Goal: Task Accomplishment & Management: Use online tool/utility

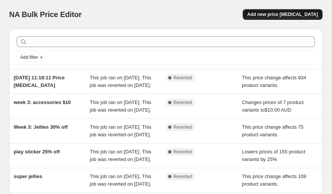
click at [285, 17] on span "Add new price change job" at bounding box center [282, 14] width 71 height 6
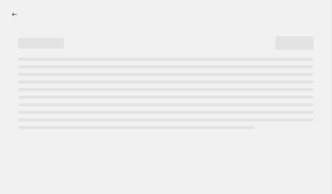
select select "percentage"
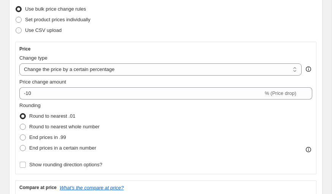
scroll to position [93, 0]
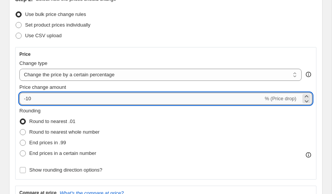
click at [68, 99] on input "-10" at bounding box center [141, 99] width 244 height 12
type input "-40"
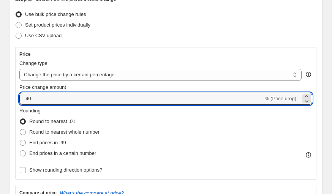
click at [60, 42] on div "Step 2. Select how the prices should change Use bulk price change rules Set pro…" at bounding box center [165, 161] width 301 height 333
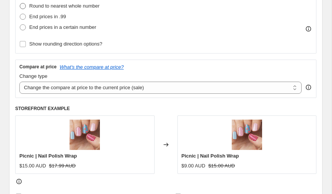
scroll to position [222, 0]
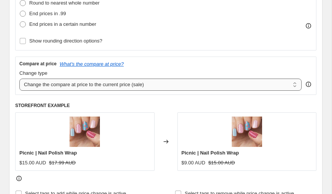
click at [46, 86] on select "Change the compare at price to the current price (sale) Change the compare at p…" at bounding box center [160, 85] width 282 height 12
select select "percentage"
click at [19, 79] on select "Change the compare at price to the current price (sale) Change the compare at p…" at bounding box center [160, 85] width 282 height 12
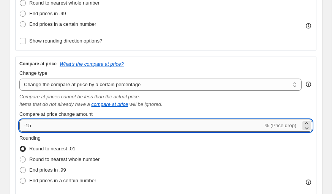
click at [45, 126] on input "-15" at bounding box center [141, 126] width 244 height 12
type input "-1"
type input "-62"
click at [108, 147] on div "Rounding Round to nearest .01 Round to nearest whole number End prices in .99 E…" at bounding box center [165, 160] width 293 height 52
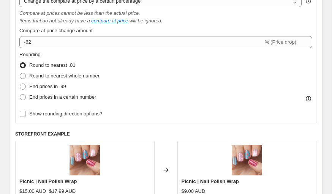
scroll to position [304, 0]
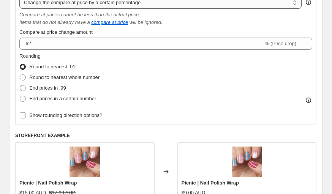
click at [114, 3] on select "Change the compare at price to the current price (sale) Change the compare at p…" at bounding box center [160, 3] width 282 height 12
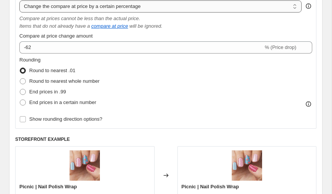
select select "ep"
click at [19, 0] on select "Change the compare at price to the current price (sale) Change the compare at p…" at bounding box center [160, 6] width 282 height 12
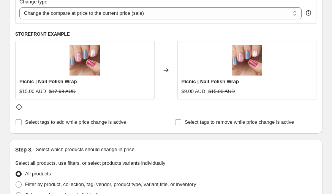
scroll to position [292, 0]
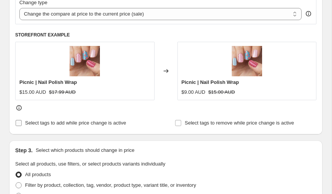
click at [126, 121] on span "Select tags to add while price change is active" at bounding box center [75, 123] width 101 height 6
click at [22, 121] on input "Select tags to add while price change is active" at bounding box center [19, 123] width 6 height 6
checkbox input "true"
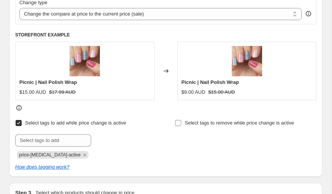
click at [187, 125] on span "Select tags to remove while price change is active" at bounding box center [239, 123] width 109 height 6
click at [181, 125] on input "Select tags to remove while price change is active" at bounding box center [178, 123] width 6 height 6
checkbox input "true"
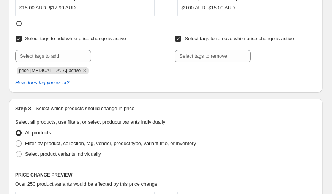
scroll to position [378, 0]
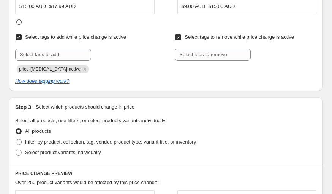
click at [170, 143] on span "Filter by product, collection, tag, vendor, product type, variant title, or inv…" at bounding box center [110, 142] width 171 height 6
click at [16, 139] on input "Filter by product, collection, tag, vendor, product type, variant title, or inv…" at bounding box center [16, 139] width 0 height 0
radio input "true"
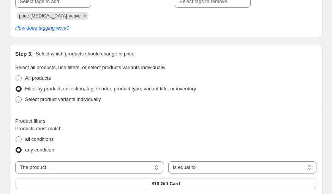
scroll to position [453, 0]
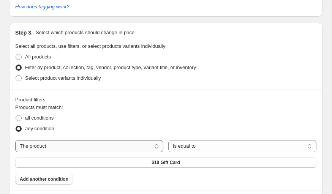
click at [147, 144] on select "The product The product's collection The product's tag The product's vendor The…" at bounding box center [89, 146] width 148 height 12
select select "collection"
click at [189, 161] on span "10th Birthday Anniversary" at bounding box center [166, 163] width 57 height 6
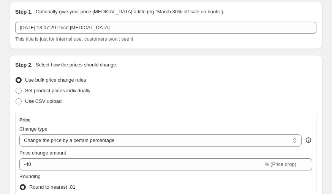
scroll to position [29, 0]
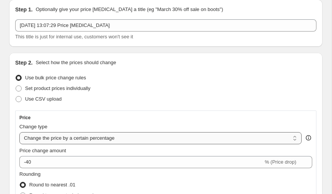
click at [138, 138] on select "Change the price to a certain amount Change the price by a certain amount Chang…" at bounding box center [160, 138] width 282 height 12
select select "bcap"
click at [19, 132] on select "Change the price to a certain amount Change the price by a certain amount Chang…" at bounding box center [160, 138] width 282 height 12
type input "-12.00"
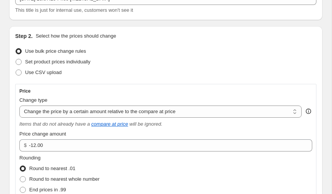
scroll to position [66, 0]
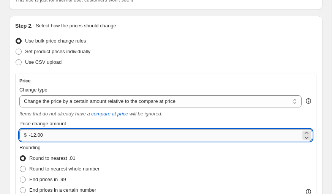
click at [121, 138] on input "-12.00" at bounding box center [165, 135] width 272 height 12
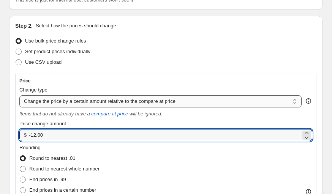
click at [123, 104] on select "Change the price to a certain amount Change the price by a certain amount Chang…" at bounding box center [160, 101] width 282 height 12
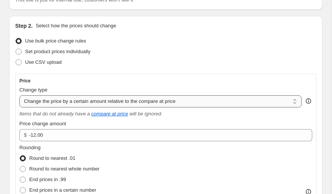
select select "pcap"
click at [19, 95] on select "Change the price to a certain amount Change the price by a certain amount Chang…" at bounding box center [160, 101] width 282 height 12
type input "-20"
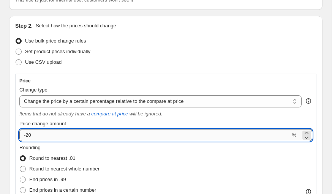
click at [105, 132] on input "-20" at bounding box center [154, 135] width 271 height 12
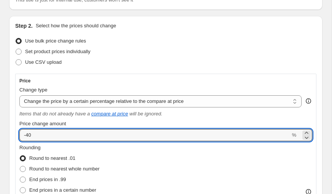
type input "-40"
click at [113, 153] on div "Rounding Round to nearest .01 Round to nearest whole number End prices in .99 E…" at bounding box center [165, 170] width 293 height 52
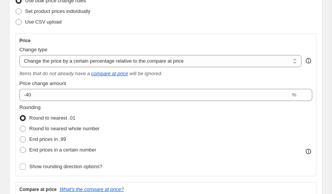
scroll to position [106, 0]
click at [147, 59] on select "Change the price to a certain amount Change the price by a certain amount Chang…" at bounding box center [160, 61] width 282 height 12
select select "percentage"
click at [19, 55] on select "Change the price to a certain amount Change the price by a certain amount Chang…" at bounding box center [160, 61] width 282 height 12
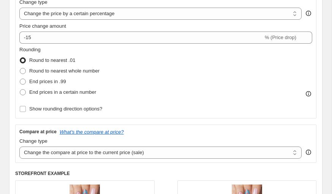
scroll to position [152, 0]
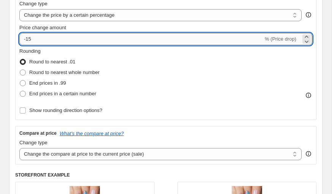
click at [134, 36] on input "-15" at bounding box center [141, 39] width 244 height 12
type input "-1"
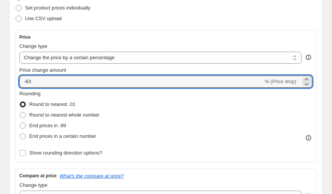
scroll to position [86, 0]
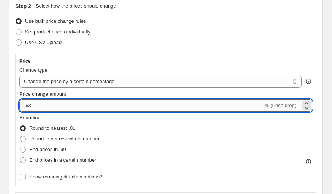
click at [103, 106] on input "-63" at bounding box center [141, 106] width 244 height 12
type input "-6"
type input "-40"
click at [100, 127] on div "Round to nearest .01" at bounding box center [59, 128] width 80 height 11
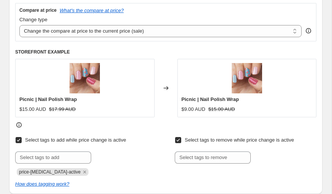
scroll to position [272, 0]
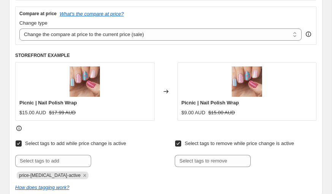
click at [165, 91] on icon at bounding box center [165, 92] width 5 height 4
click at [165, 38] on select "Change the compare at price to the current price (sale) Change the compare at p…" at bounding box center [160, 34] width 282 height 12
select select "no_change"
click at [19, 28] on select "Change the compare at price to the current price (sale) Change the compare at p…" at bounding box center [160, 34] width 282 height 12
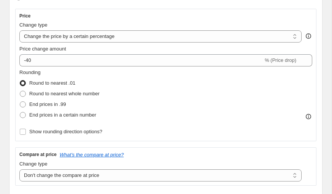
scroll to position [71, 0]
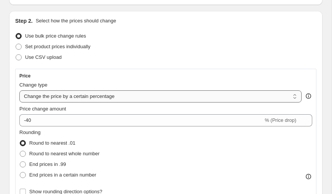
click at [133, 97] on select "Change the price to a certain amount Change the price by a certain amount Chang…" at bounding box center [160, 96] width 282 height 12
select select "pcap"
click at [19, 90] on select "Change the price to a certain amount Change the price by a certain amount Chang…" at bounding box center [160, 96] width 282 height 12
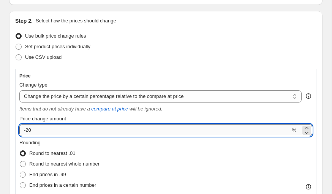
click at [119, 128] on input "-20" at bounding box center [154, 130] width 271 height 12
type input "-2"
type input "-40"
click at [134, 156] on div "Rounding Round to nearest .01 Round to nearest whole number End prices in .99 E…" at bounding box center [165, 165] width 293 height 52
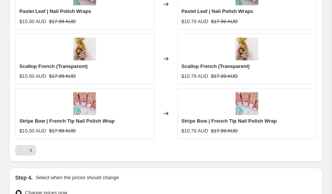
scroll to position [817, 0]
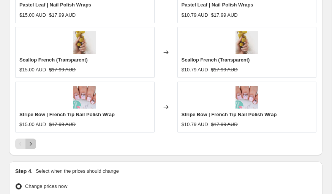
click at [30, 146] on icon "Next" at bounding box center [31, 144] width 8 height 8
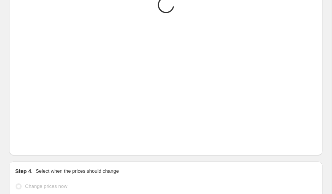
click at [30, 146] on icon "Next" at bounding box center [31, 144] width 8 height 8
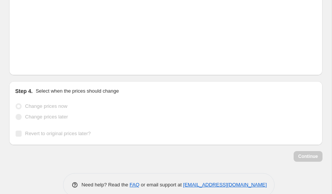
scroll to position [912, 0]
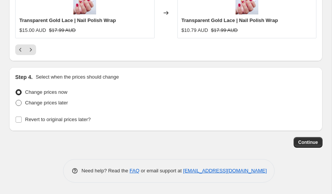
click at [57, 104] on span "Change prices later" at bounding box center [46, 103] width 43 height 6
click at [16, 100] on input "Change prices later" at bounding box center [16, 100] width 0 height 0
radio input "true"
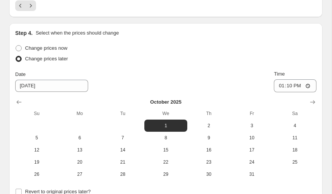
scroll to position [965, 0]
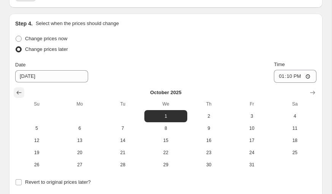
click at [15, 93] on icon "Show previous month, September 2025" at bounding box center [19, 93] width 8 height 8
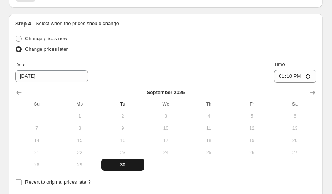
click at [123, 164] on span "30" at bounding box center [122, 165] width 37 height 6
type input "9/30/2025"
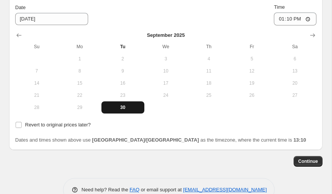
scroll to position [1042, 0]
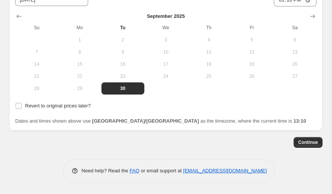
click at [119, 109] on div "Revert to original prices later?" at bounding box center [165, 106] width 301 height 11
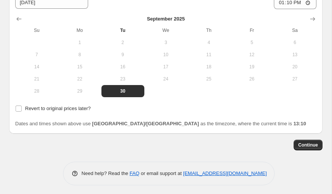
scroll to position [1001, 0]
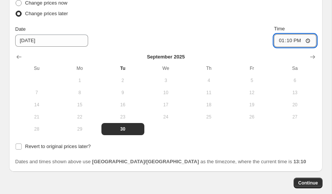
click at [298, 41] on input "13:10" at bounding box center [295, 40] width 43 height 13
click at [281, 41] on input "13:10" at bounding box center [295, 40] width 43 height 13
type input "17:55"
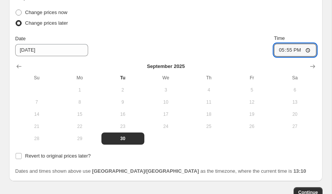
scroll to position [997, 0]
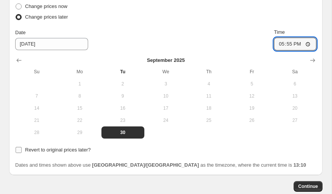
click at [87, 150] on span "Revert to original prices later?" at bounding box center [58, 150] width 66 height 6
click at [22, 150] on input "Revert to original prices later?" at bounding box center [19, 150] width 6 height 6
checkbox input "true"
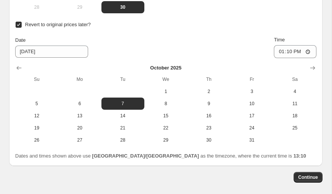
scroll to position [1158, 0]
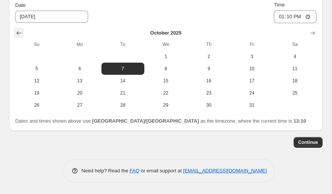
click at [16, 32] on icon "Show previous month, September 2025" at bounding box center [19, 33] width 8 height 8
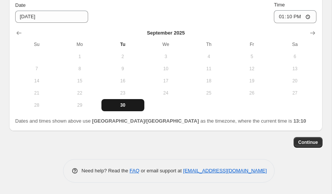
click at [126, 107] on span "30" at bounding box center [122, 105] width 37 height 6
type input "9/30/2025"
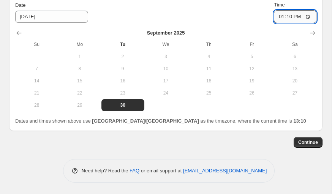
click at [280, 18] on input "13:10" at bounding box center [295, 16] width 43 height 13
type input "22:45"
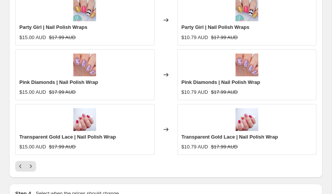
scroll to position [797, 0]
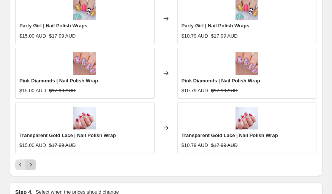
click at [27, 167] on button "Next" at bounding box center [30, 165] width 11 height 11
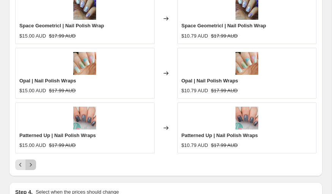
click at [27, 167] on button "Next" at bounding box center [30, 165] width 11 height 11
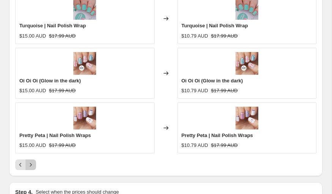
click at [27, 167] on button "Next" at bounding box center [30, 165] width 11 height 11
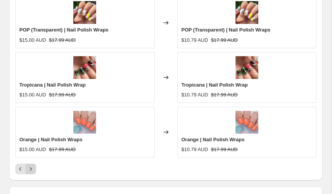
scroll to position [793, 0]
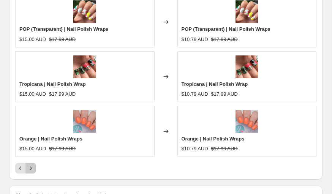
click at [33, 168] on icon "Next" at bounding box center [31, 168] width 8 height 8
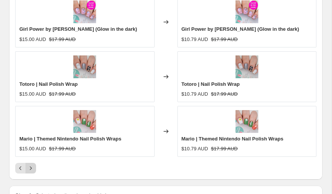
click at [33, 168] on icon "Next" at bounding box center [31, 168] width 8 height 8
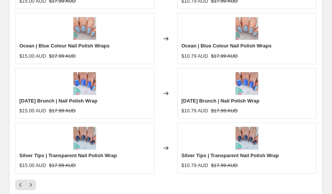
scroll to position [880, 0]
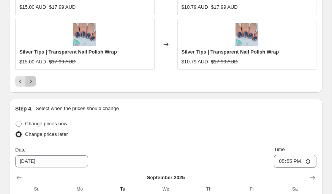
click at [30, 82] on icon "Next" at bounding box center [31, 81] width 2 height 3
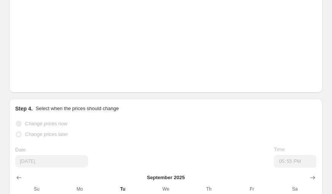
click at [30, 82] on icon "Next" at bounding box center [31, 81] width 2 height 3
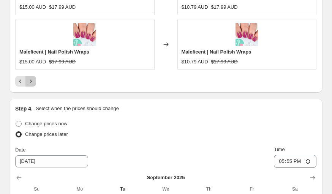
click at [29, 82] on icon "Next" at bounding box center [31, 81] width 8 height 8
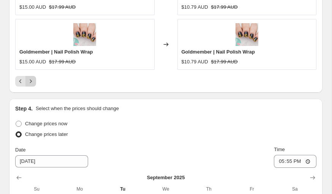
click at [29, 82] on icon "Next" at bounding box center [31, 81] width 8 height 8
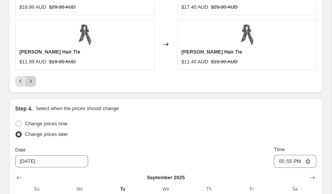
click at [29, 82] on icon "Next" at bounding box center [31, 81] width 8 height 8
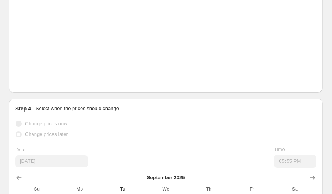
click at [29, 82] on icon "Next" at bounding box center [31, 81] width 8 height 8
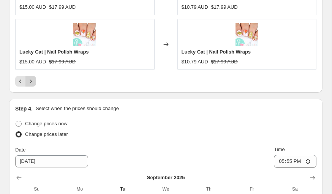
click at [29, 82] on icon "Next" at bounding box center [31, 81] width 8 height 8
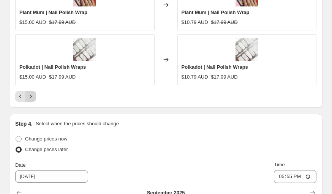
scroll to position [888, 0]
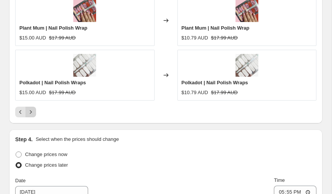
click at [28, 115] on icon "Next" at bounding box center [31, 112] width 8 height 8
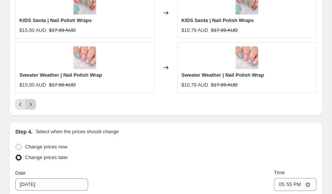
click at [30, 105] on icon "Next" at bounding box center [31, 105] width 8 height 8
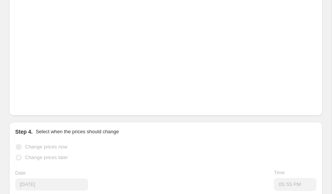
click at [30, 105] on icon "Next" at bounding box center [31, 105] width 8 height 8
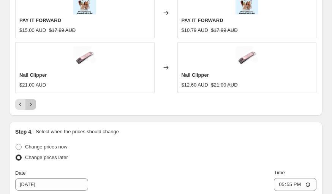
click at [30, 105] on icon "Next" at bounding box center [31, 105] width 8 height 8
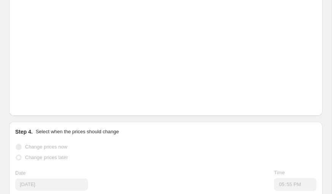
click at [30, 105] on icon "Next" at bounding box center [31, 105] width 8 height 8
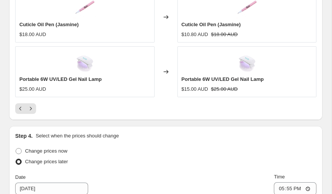
scroll to position [865, 0]
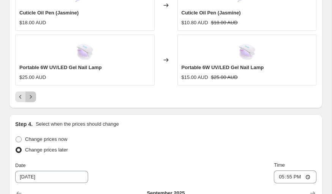
click at [35, 95] on button "Next" at bounding box center [30, 97] width 11 height 11
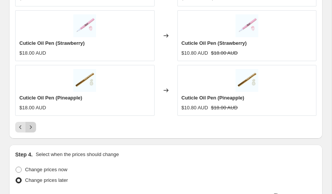
scroll to position [872, 0]
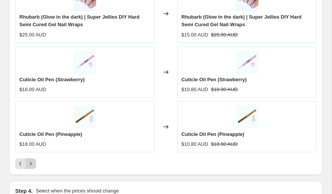
click at [29, 163] on icon "Next" at bounding box center [31, 164] width 8 height 8
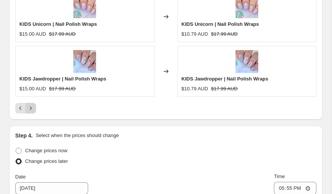
scroll to position [860, 0]
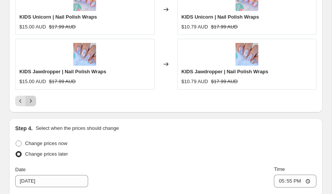
click at [32, 106] on button "Next" at bounding box center [30, 101] width 11 height 11
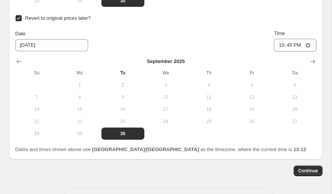
scroll to position [1181, 0]
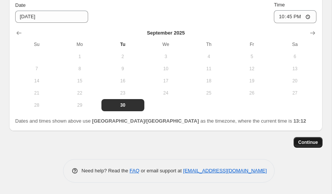
click at [313, 141] on span "Continue" at bounding box center [308, 142] width 20 height 6
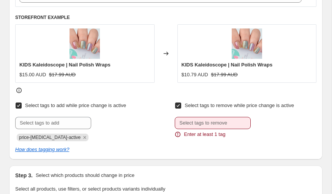
scroll to position [371, 0]
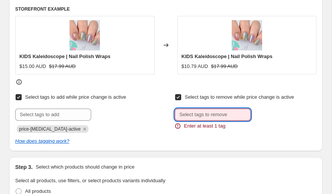
click at [231, 115] on input "text" at bounding box center [213, 115] width 76 height 12
click at [54, 130] on span "price-change-job-active" at bounding box center [50, 128] width 62 height 5
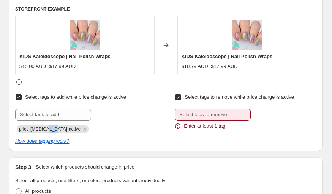
click at [54, 130] on span "price-change-job-active" at bounding box center [50, 128] width 62 height 5
copy span "price-change-job-active"
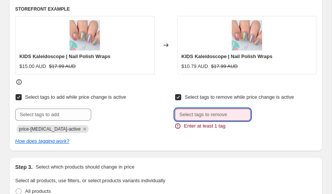
click at [196, 117] on input "text" at bounding box center [213, 115] width 76 height 12
paste input "price-change-job-active"
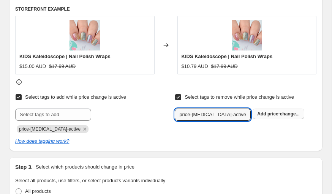
type input "price-change-job-active"
click at [268, 115] on span "price-change..." at bounding box center [283, 113] width 32 height 5
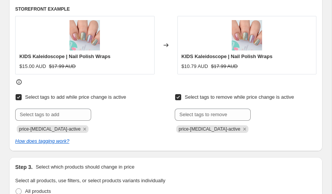
click at [273, 120] on div at bounding box center [246, 115] width 142 height 12
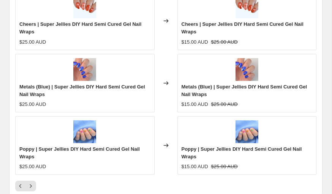
scroll to position [1181, 0]
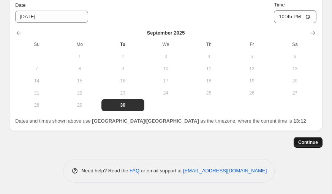
click at [299, 142] on span "Continue" at bounding box center [308, 142] width 20 height 6
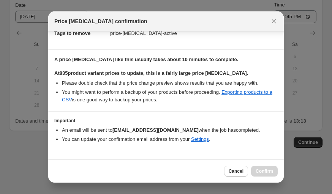
scroll to position [167, 0]
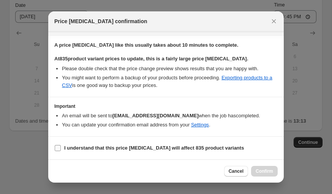
click at [94, 147] on b "I understand that this price change job will affect 835 product variants" at bounding box center [154, 148] width 180 height 6
click at [61, 147] on input "I understand that this price change job will affect 835 product variants" at bounding box center [58, 148] width 6 height 6
checkbox input "true"
click at [262, 169] on span "Confirm" at bounding box center [264, 171] width 17 height 6
